Goal: Task Accomplishment & Management: Manage account settings

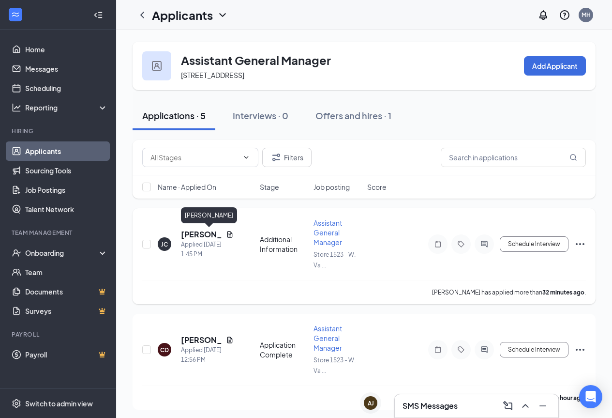
click at [198, 236] on h5 "[PERSON_NAME]" at bounding box center [201, 234] width 41 height 11
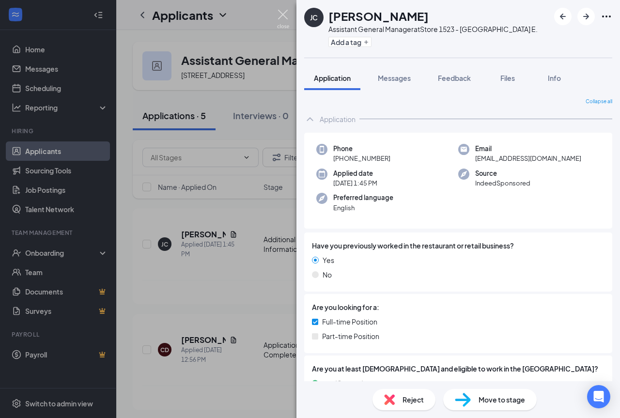
click at [277, 20] on img at bounding box center [283, 19] width 12 height 19
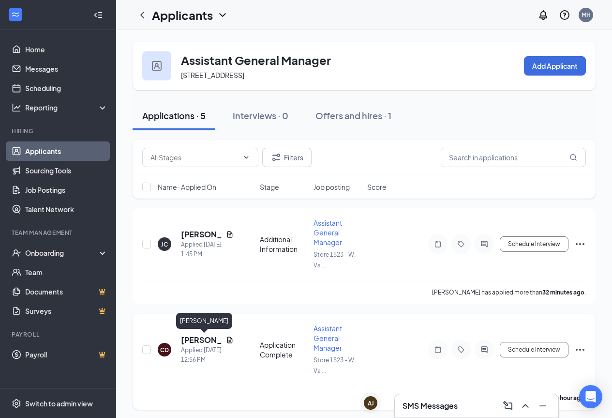
click at [199, 339] on h5 "[PERSON_NAME]" at bounding box center [201, 340] width 41 height 11
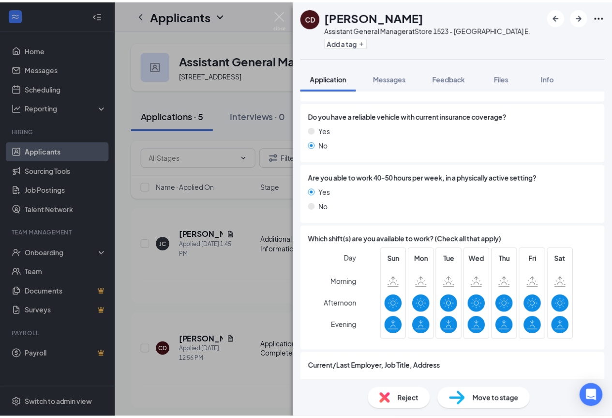
scroll to position [627, 0]
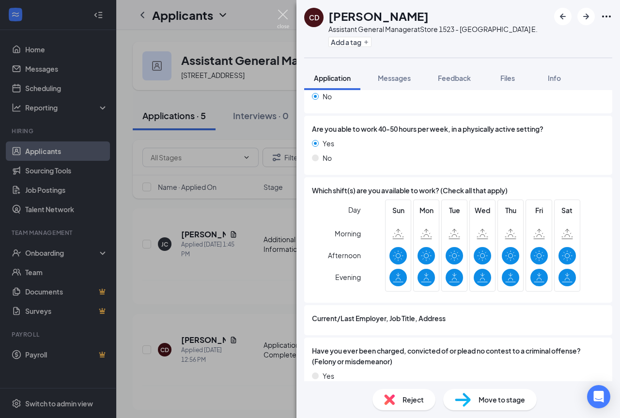
click at [285, 22] on img at bounding box center [283, 19] width 12 height 19
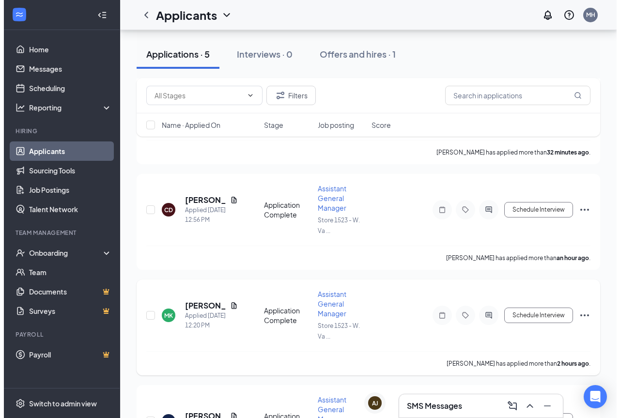
scroll to position [145, 0]
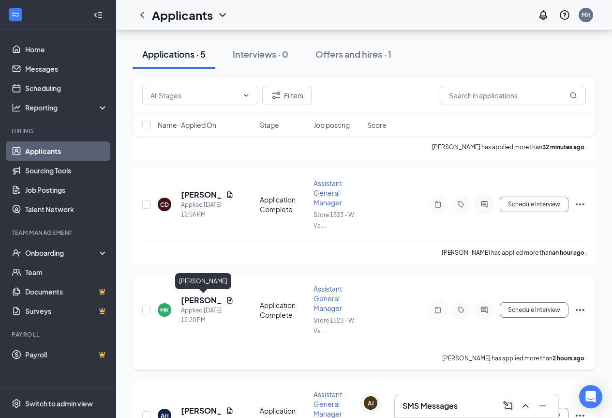
click at [211, 301] on h5 "[PERSON_NAME]" at bounding box center [201, 300] width 41 height 11
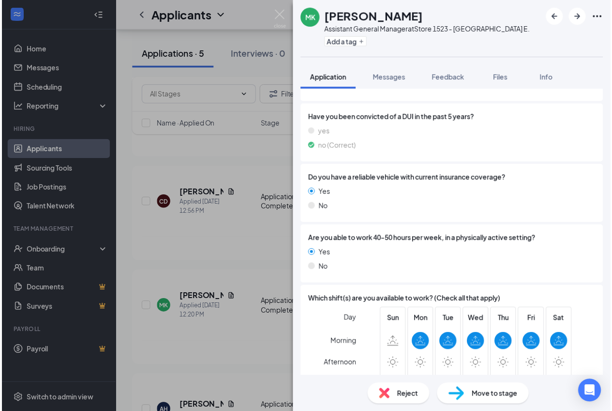
scroll to position [476, 0]
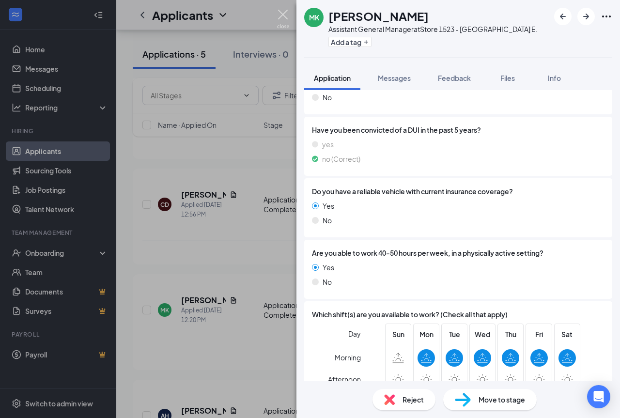
click at [281, 19] on img at bounding box center [283, 19] width 12 height 19
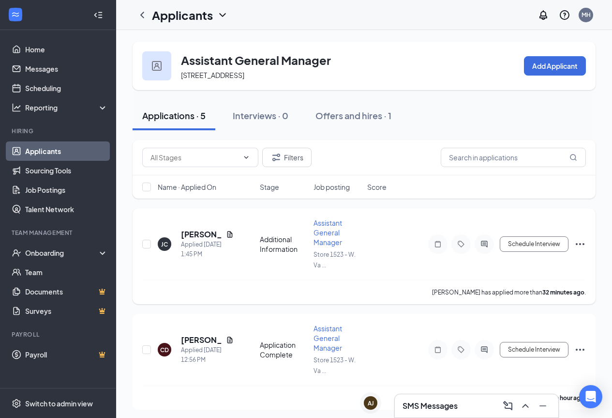
click at [333, 222] on span "Assistant General Manager" at bounding box center [328, 232] width 29 height 28
click at [328, 241] on span "Assistant General Manager" at bounding box center [328, 232] width 29 height 28
click at [215, 245] on div "Applied [DATE] 1:45 PM" at bounding box center [207, 249] width 53 height 19
click at [578, 244] on icon "Ellipses" at bounding box center [580, 244] width 9 height 2
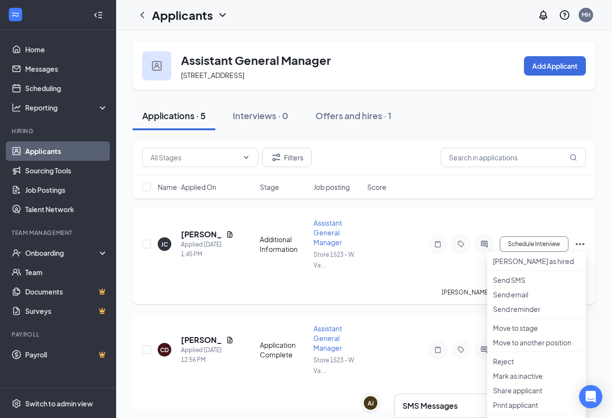
click at [404, 275] on div "[PERSON_NAME] Applied [DATE] 1:45 PM Additional Information Assistant General M…" at bounding box center [364, 249] width 444 height 62
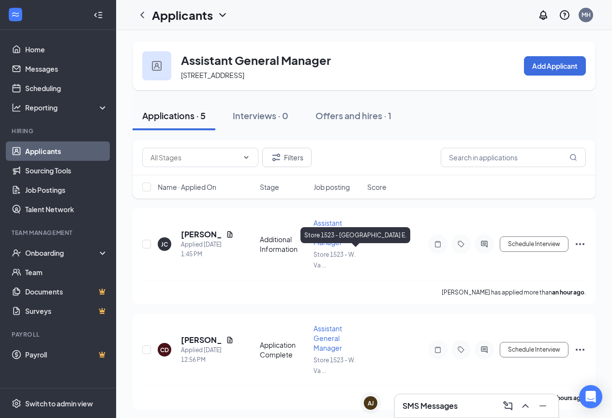
click at [331, 242] on div "Store 1523 - [GEOGRAPHIC_DATA] E." at bounding box center [356, 235] width 110 height 16
click at [144, 244] on input "checkbox" at bounding box center [146, 244] width 9 height 9
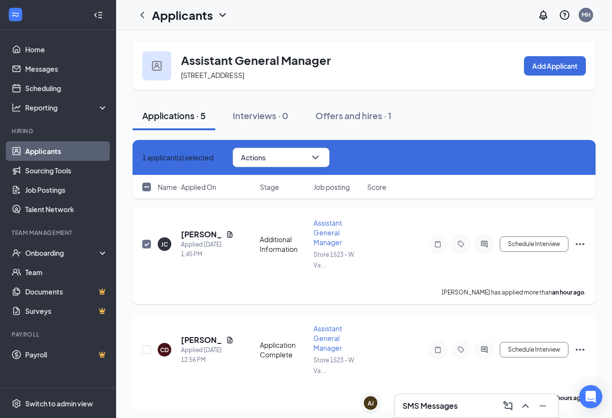
click at [147, 244] on input "checkbox" at bounding box center [146, 244] width 9 height 9
checkbox input "false"
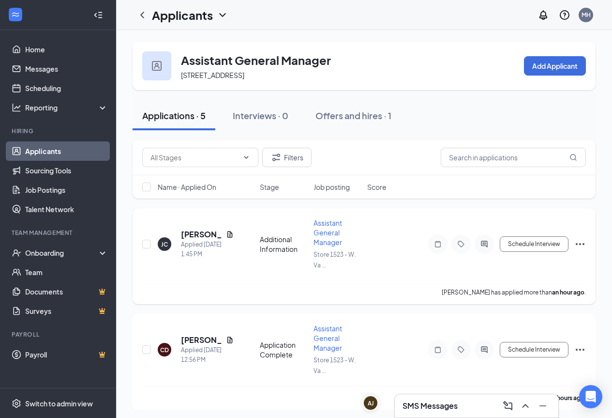
click at [327, 222] on span "Assistant General Manager" at bounding box center [328, 232] width 29 height 28
click at [174, 116] on div "Applications · 5" at bounding box center [173, 115] width 63 height 12
click at [210, 245] on div "Applied [DATE] 1:45 PM" at bounding box center [207, 249] width 53 height 19
click at [272, 248] on div "Application Complete" at bounding box center [284, 243] width 48 height 19
click at [332, 234] on span "Assistant General Manager" at bounding box center [328, 232] width 29 height 28
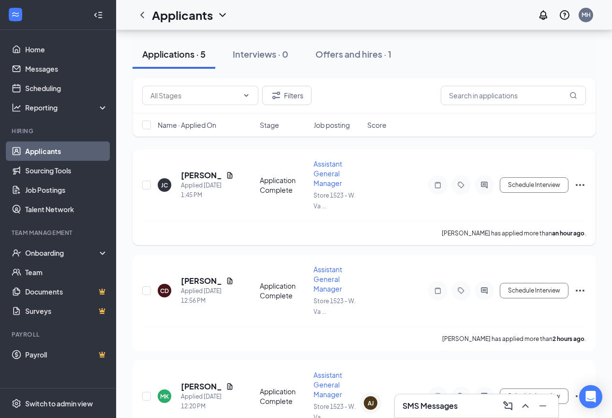
scroll to position [48, 0]
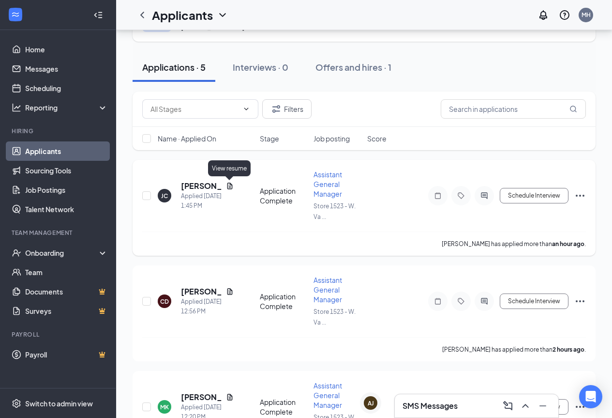
click at [230, 187] on icon "Document" at bounding box center [230, 186] width 8 height 8
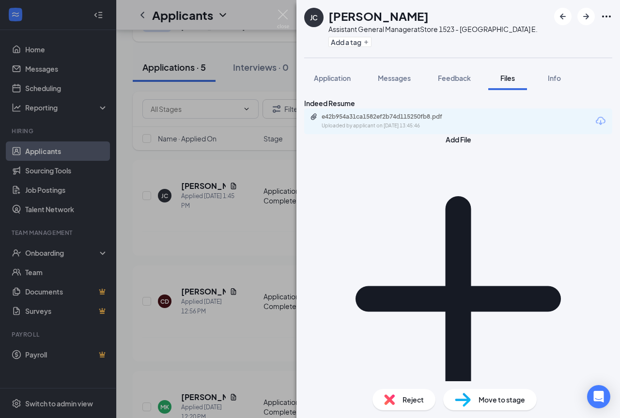
click at [482, 134] on div "e42b954a31ca1582ef2b74d115250fb8.pdf Uploaded by applicant on [DATE] 13:45:46" at bounding box center [458, 121] width 308 height 26
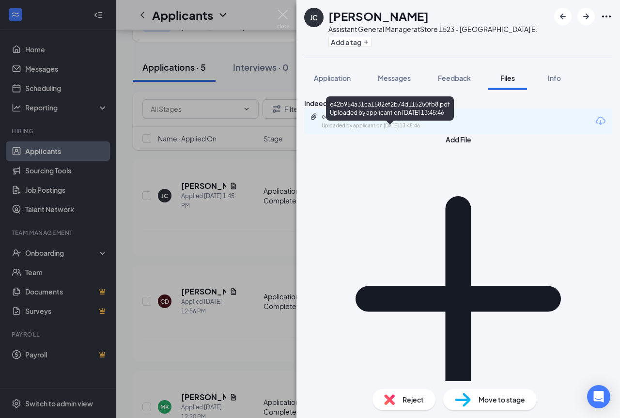
click at [443, 130] on div "Uploaded by applicant on [DATE] 13:45:46" at bounding box center [393, 126] width 145 height 8
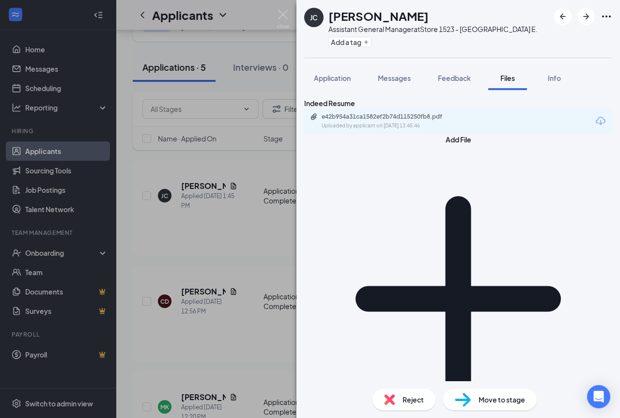
click at [275, 56] on div "[PERSON_NAME] Assistant General Manager at Store [STREET_ADDRESS] Add a tag App…" at bounding box center [310, 209] width 620 height 418
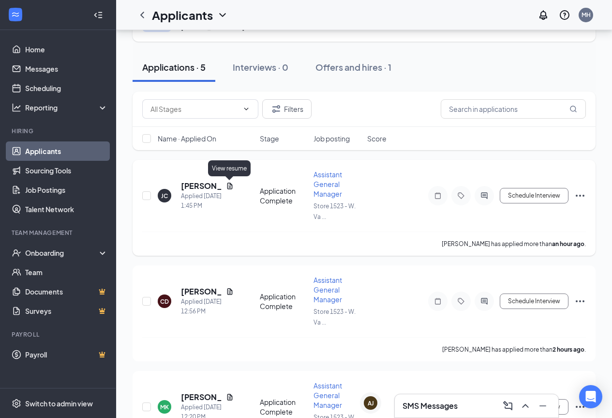
click at [227, 185] on icon "Document" at bounding box center [230, 186] width 8 height 8
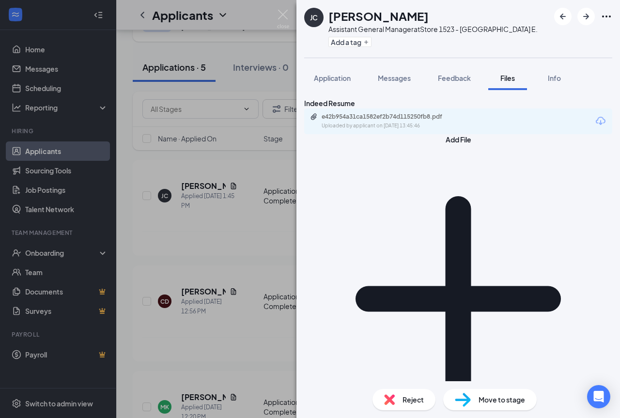
click at [523, 134] on div "e42b954a31ca1582ef2b74d115250fb8.pdf Uploaded by applicant on [DATE] 13:45:46" at bounding box center [458, 121] width 308 height 26
click at [539, 134] on div "e42b954a31ca1582ef2b74d115250fb8.pdf Uploaded by applicant on [DATE] 13:45:46" at bounding box center [458, 121] width 308 height 26
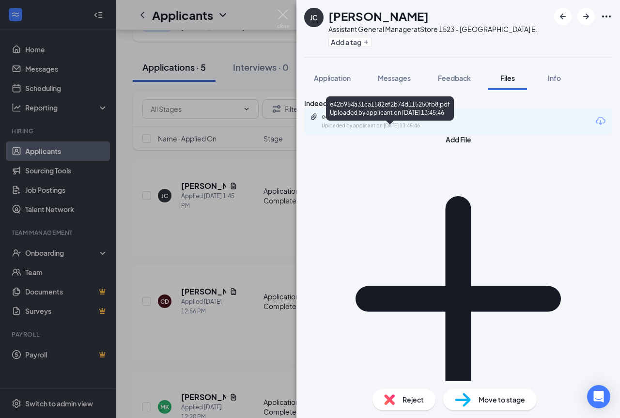
click at [412, 121] on div "e42b954a31ca1582ef2b74d115250fb8.pdf" at bounding box center [389, 117] width 136 height 8
click at [456, 130] on div "Uploaded by applicant on [DATE] 13:45:46" at bounding box center [393, 126] width 145 height 8
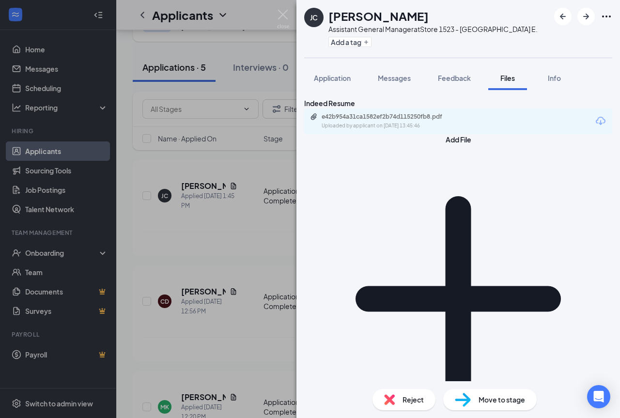
drag, startPoint x: 259, startPoint y: 41, endPoint x: 259, endPoint y: 50, distance: 9.2
click at [259, 41] on div "[PERSON_NAME] Assistant General Manager at Store [STREET_ADDRESS] Add a tag App…" at bounding box center [310, 209] width 620 height 418
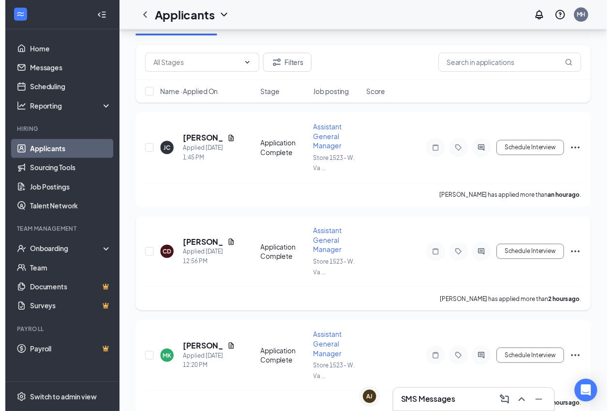
scroll to position [145, 0]
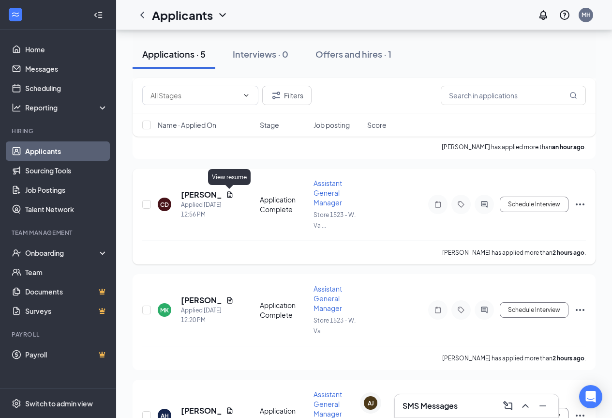
click at [232, 195] on icon "Document" at bounding box center [229, 194] width 5 height 6
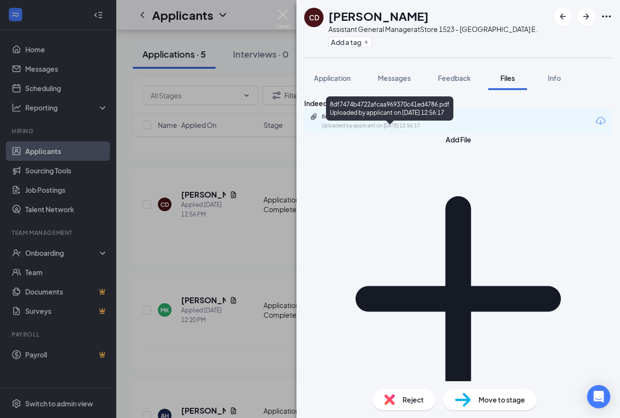
click at [431, 130] on div "Uploaded by applicant on [DATE] 12:56:17" at bounding box center [393, 126] width 145 height 8
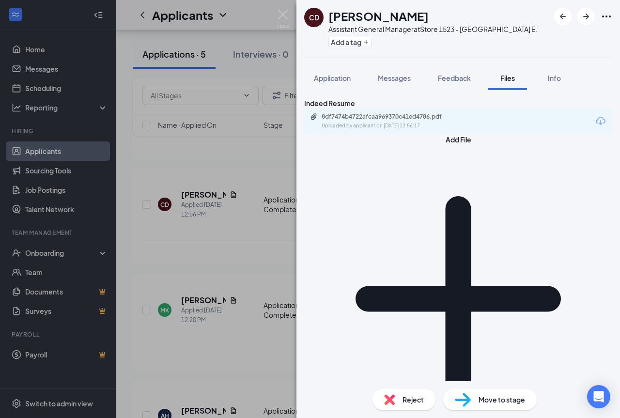
click at [221, 63] on div "CD [PERSON_NAME] Assistant General Manager at Store [GEOGRAPHIC_DATA] E. Add a …" at bounding box center [310, 209] width 620 height 418
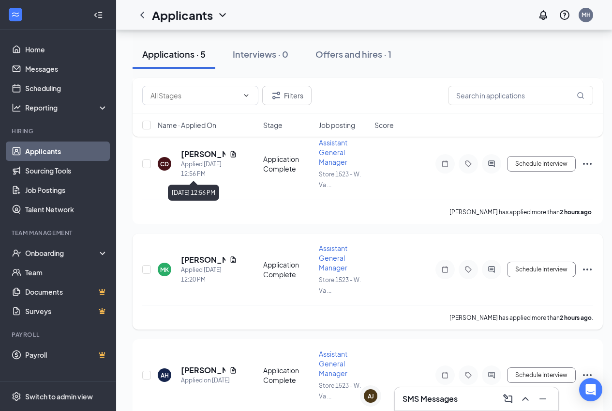
scroll to position [242, 0]
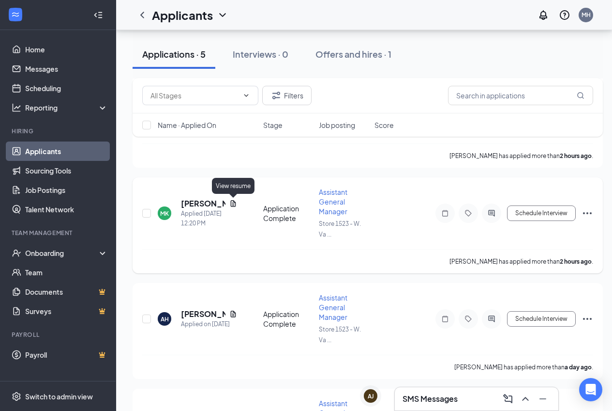
click at [235, 203] on icon "Document" at bounding box center [233, 203] width 8 height 8
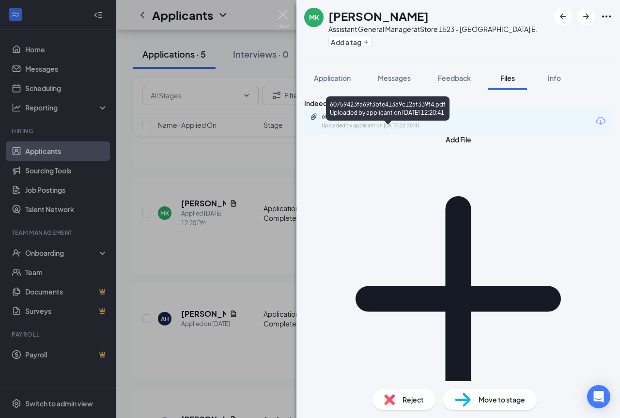
click at [416, 121] on div "60759423fa69f3bfe413a9c12af339f4.pdf" at bounding box center [389, 117] width 136 height 8
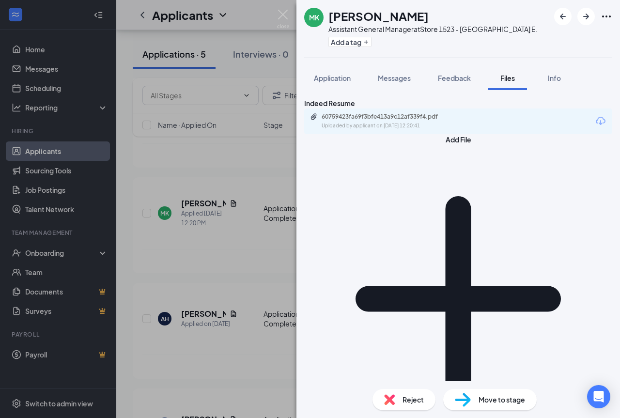
click at [229, 160] on div "MK [PERSON_NAME] Assistant General Manager at Store [GEOGRAPHIC_DATA] E. Add a …" at bounding box center [310, 209] width 620 height 418
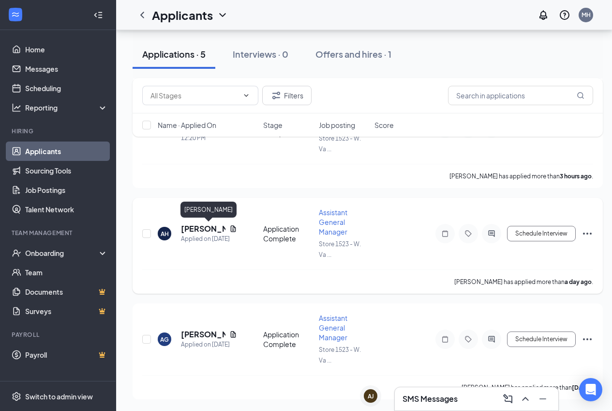
click at [196, 229] on h5 "[PERSON_NAME]" at bounding box center [203, 228] width 45 height 11
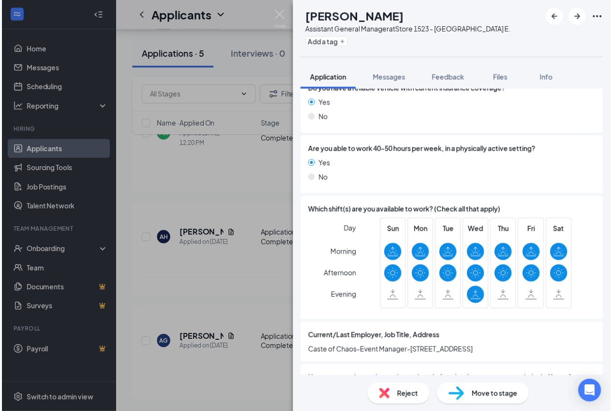
scroll to position [581, 0]
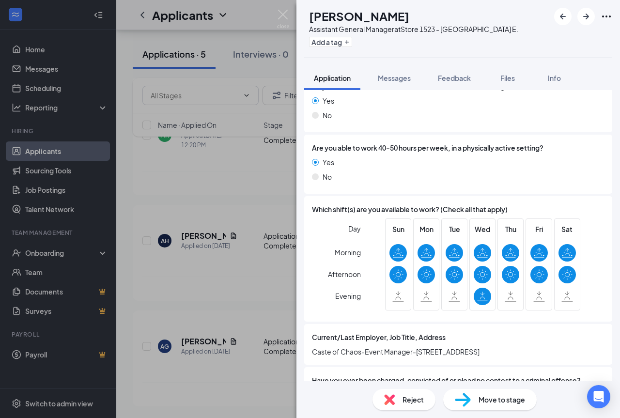
click at [271, 193] on div "[PERSON_NAME] Assistant General Manager at Store [STREET_ADDRESS] Add a tag App…" at bounding box center [310, 209] width 620 height 418
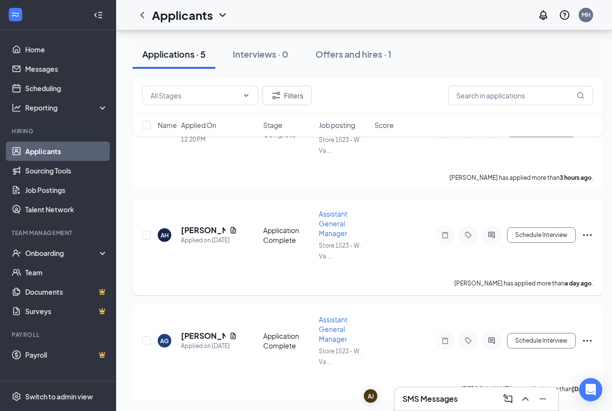
scroll to position [327, 0]
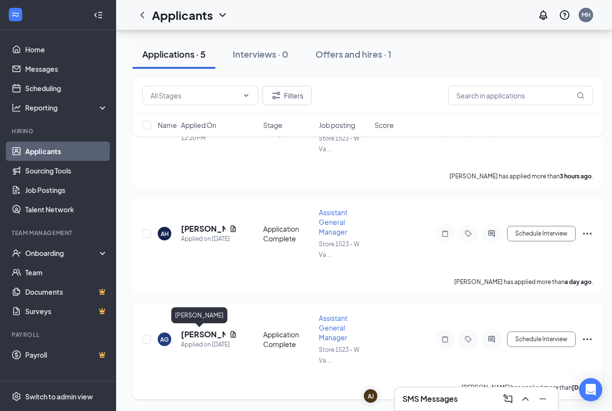
click at [203, 336] on h5 "[PERSON_NAME]" at bounding box center [203, 334] width 45 height 11
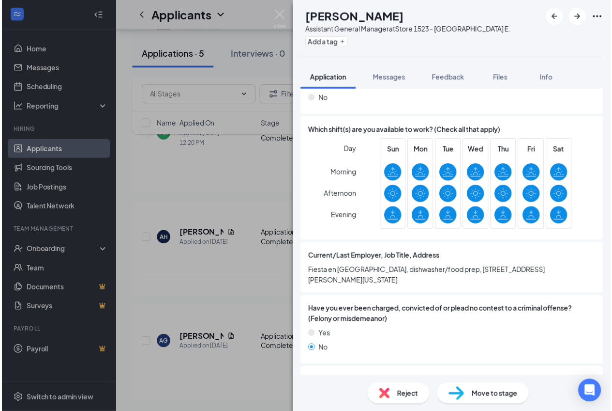
scroll to position [678, 0]
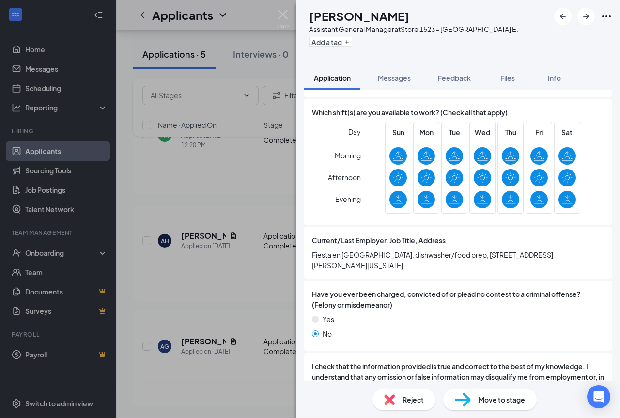
click at [256, 298] on div "AG [PERSON_NAME] Assistant General Manager at Store [STREET_ADDRESS] Add a tag …" at bounding box center [310, 209] width 620 height 418
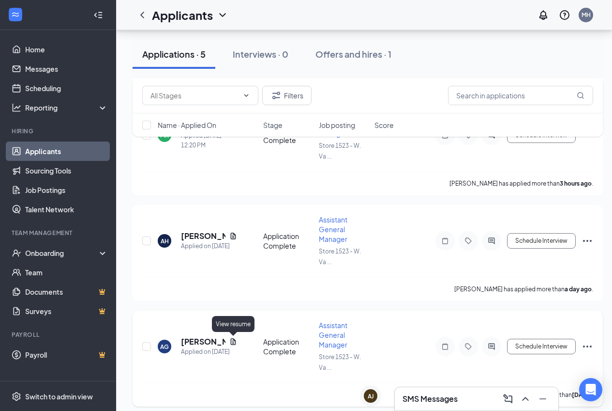
click at [234, 341] on icon "Document" at bounding box center [233, 341] width 5 height 6
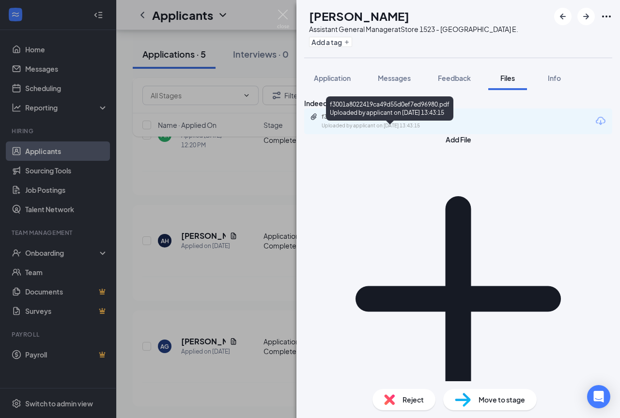
click at [427, 130] on div "Uploaded by applicant on [DATE] 13:43:15" at bounding box center [393, 126] width 145 height 8
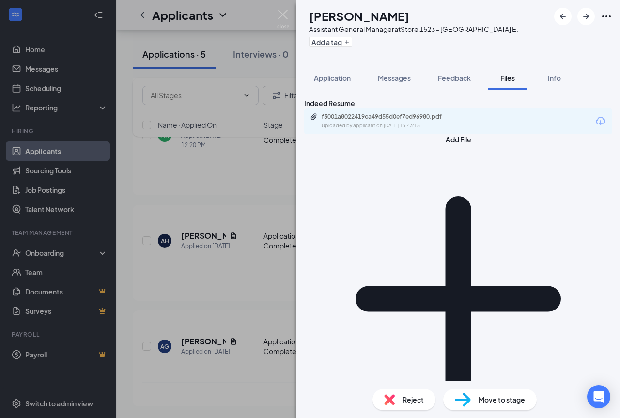
click at [238, 179] on div "AG [PERSON_NAME] Assistant General Manager at Store [STREET_ADDRESS] Add a tag …" at bounding box center [310, 209] width 620 height 418
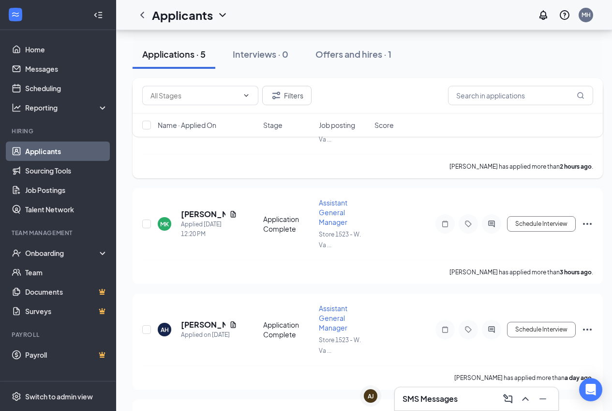
scroll to position [230, 0]
